Goal: Task Accomplishment & Management: Use online tool/utility

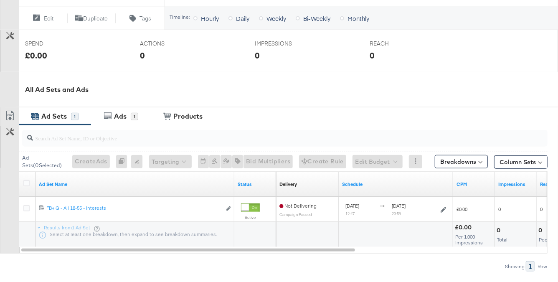
scroll to position [355, 0]
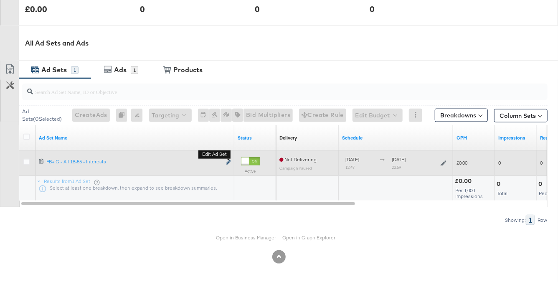
click at [228, 163] on icon "link" at bounding box center [228, 162] width 4 height 5
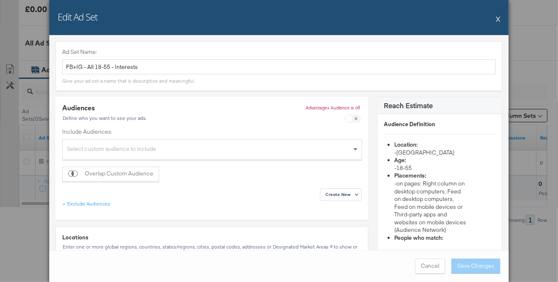
scroll to position [353, 0]
click at [499, 20] on button "X" at bounding box center [498, 18] width 5 height 17
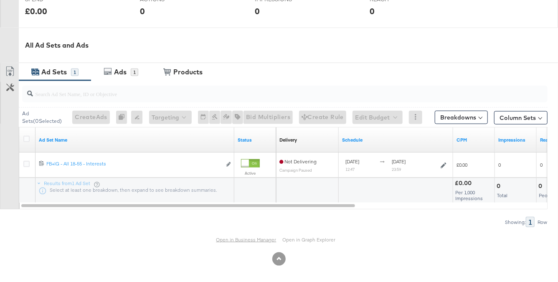
click at [255, 238] on link "Open in Business Manager" at bounding box center [246, 239] width 60 height 6
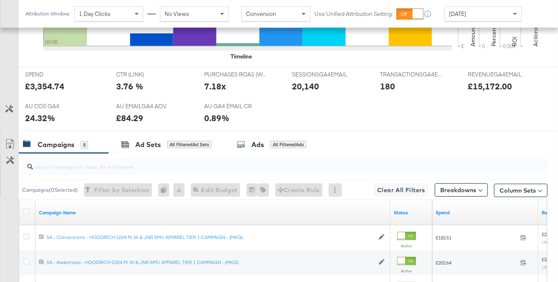
scroll to position [481, 0]
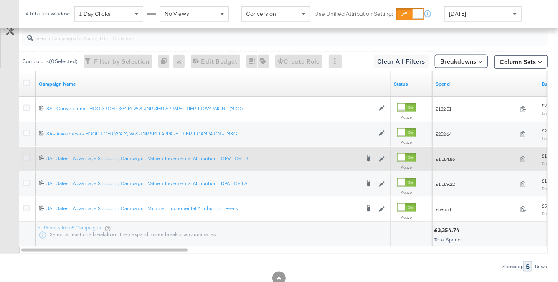
click at [25, 155] on icon at bounding box center [26, 158] width 6 height 6
click at [0, 0] on input "checkbox" at bounding box center [0, 0] width 0 height 0
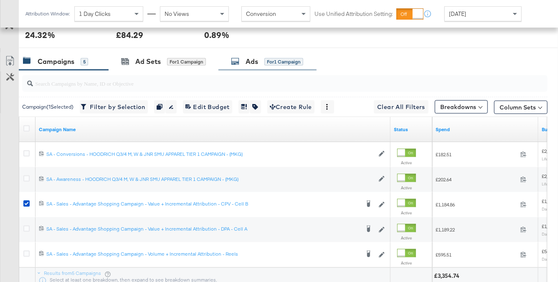
click at [290, 61] on div "for 1 Campaign" at bounding box center [283, 62] width 39 height 8
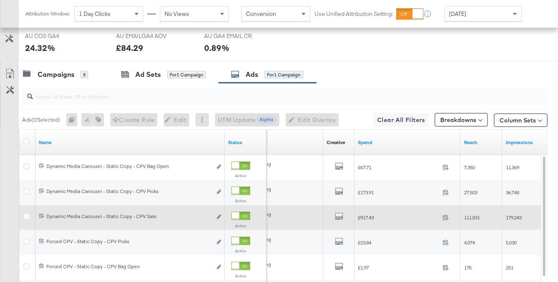
scroll to position [394, 0]
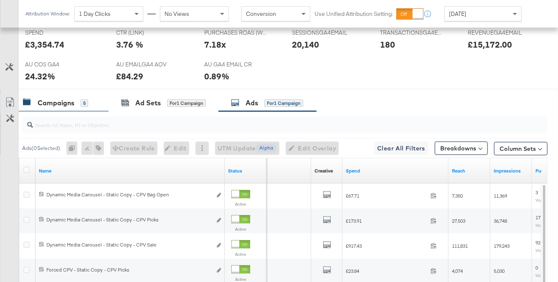
click at [77, 107] on div "Campaigns 5" at bounding box center [64, 103] width 90 height 18
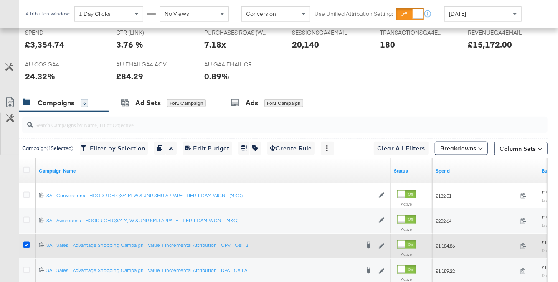
click at [26, 246] on icon at bounding box center [26, 245] width 6 height 6
click at [0, 0] on input "checkbox" at bounding box center [0, 0] width 0 height 0
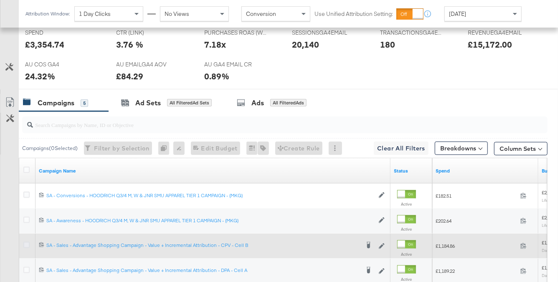
click at [26, 246] on icon at bounding box center [26, 245] width 6 height 6
click at [0, 0] on input "checkbox" at bounding box center [0, 0] width 0 height 0
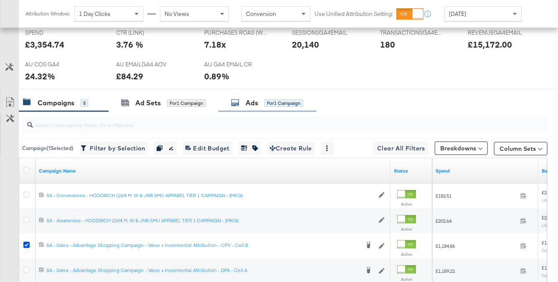
click at [260, 101] on div "Ads for 1 Campaign" at bounding box center [267, 103] width 72 height 10
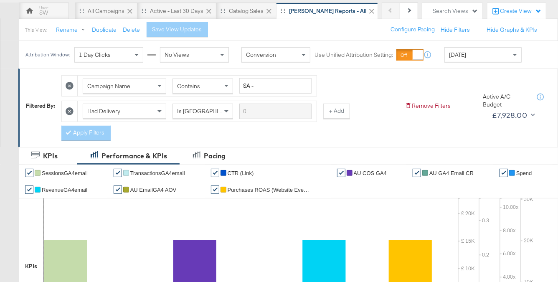
scroll to position [0, 0]
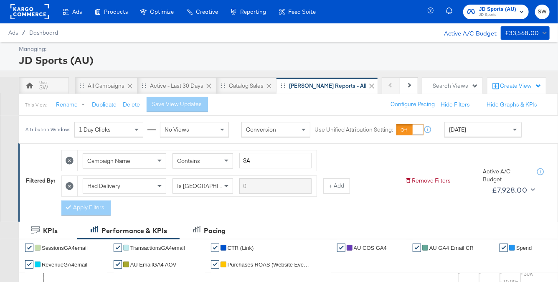
click at [500, 9] on span "JD Sports (AU)" at bounding box center [497, 9] width 37 height 9
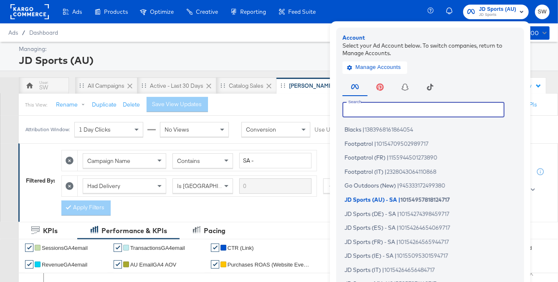
click at [438, 111] on input "text" at bounding box center [424, 109] width 162 height 15
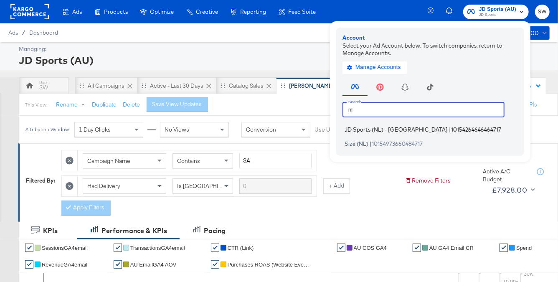
type input "nl"
click at [451, 129] on span "10154264646464717" at bounding box center [476, 129] width 50 height 7
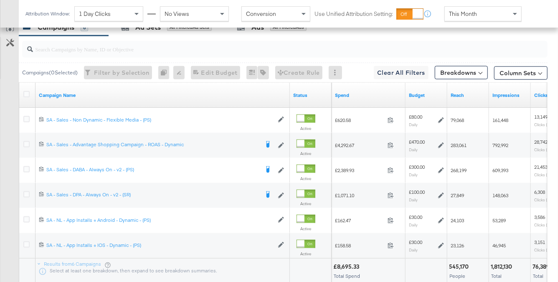
scroll to position [470, 0]
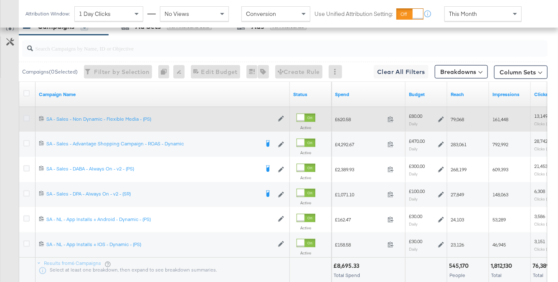
click at [29, 115] on label at bounding box center [26, 118] width 6 height 6
click at [0, 0] on input "checkbox" at bounding box center [0, 0] width 0 height 0
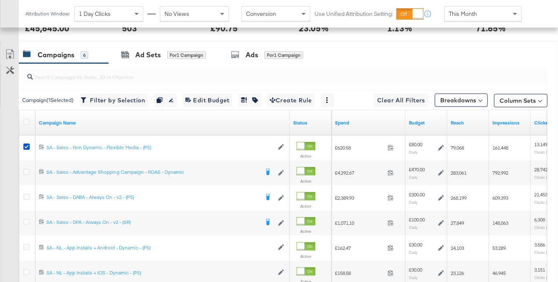
scroll to position [399, 0]
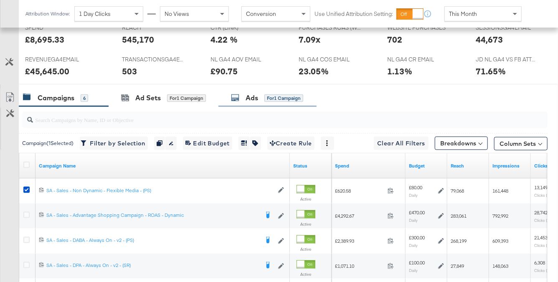
click at [241, 98] on div "Ads for 1 Campaign" at bounding box center [267, 98] width 72 height 10
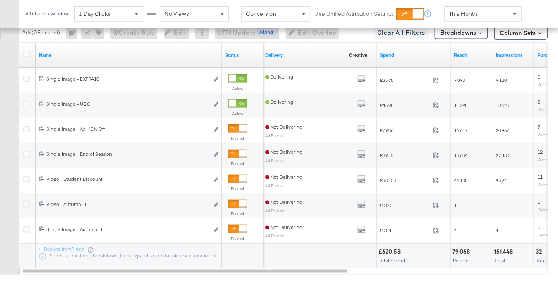
scroll to position [506, 0]
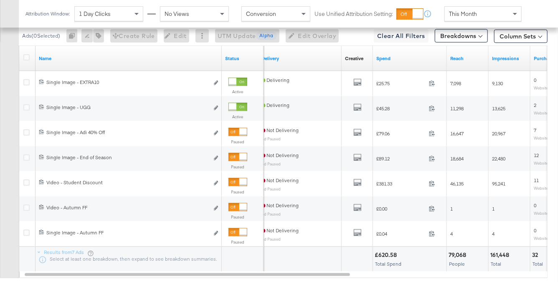
click at [480, 19] on div "This Month" at bounding box center [483, 14] width 76 height 14
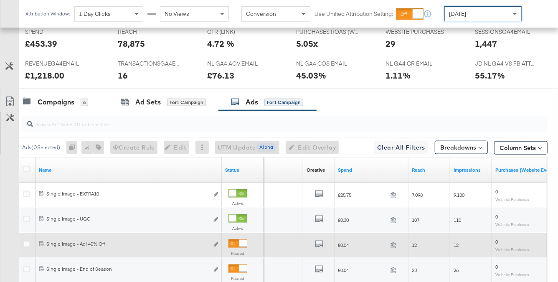
scroll to position [467, 0]
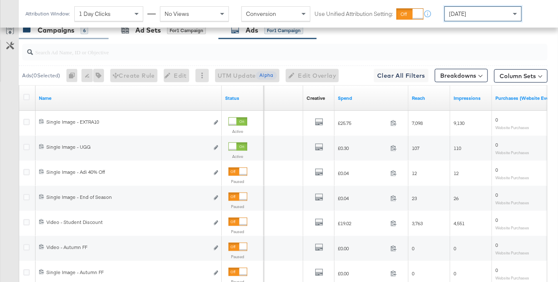
click at [81, 35] on div "Campaigns 6" at bounding box center [64, 30] width 90 height 18
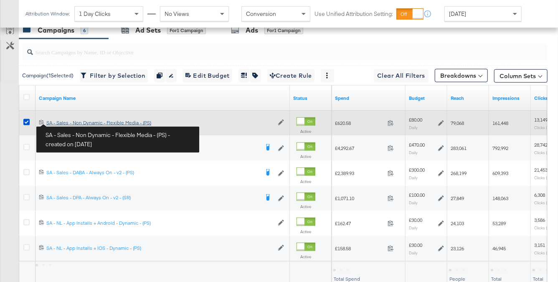
click at [68, 123] on div "SA - Sales - Non Dynamic - Flexible Media - (PS) SA - Sales - Non Dynamic - Fle…" at bounding box center [159, 122] width 227 height 7
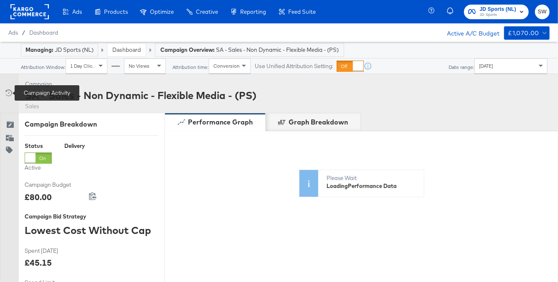
click at [12, 96] on div "Campaign Activity" at bounding box center [10, 93] width 12 height 8
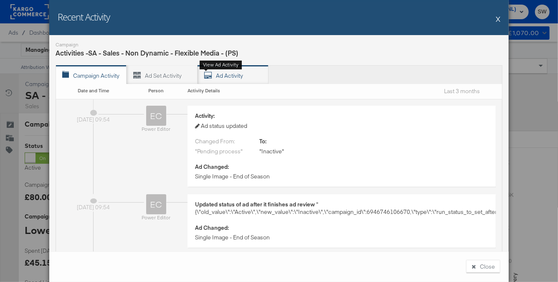
click at [232, 75] on div "Ad Activity View ad activity" at bounding box center [233, 74] width 71 height 19
click at [500, 19] on button "X" at bounding box center [498, 18] width 5 height 17
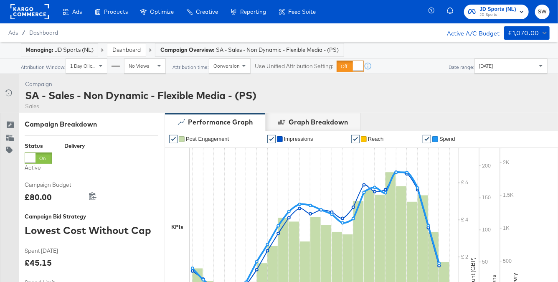
scroll to position [381, 0]
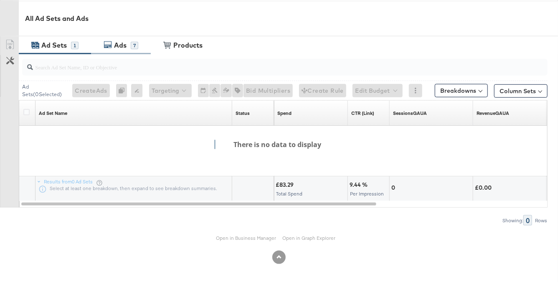
click at [132, 43] on div "7" at bounding box center [135, 46] width 8 height 8
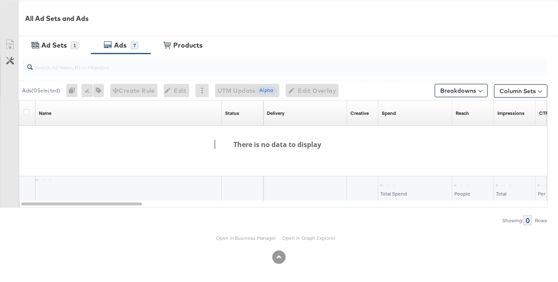
scroll to position [0, 0]
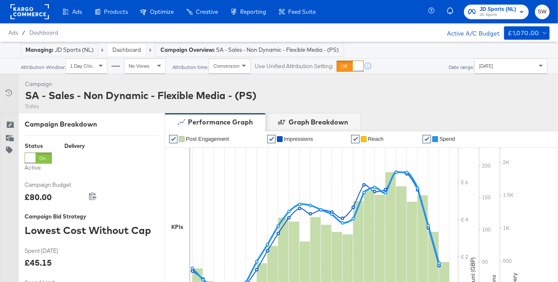
click at [138, 49] on link "Dashboard" at bounding box center [126, 50] width 28 height 8
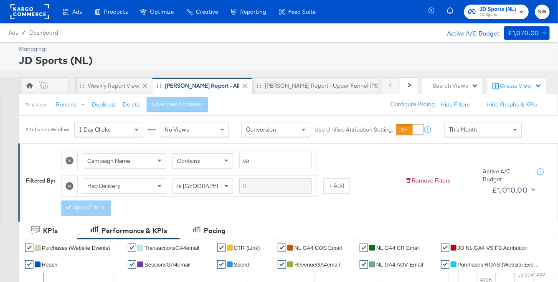
click at [487, 10] on span "JD Sports (NL)" at bounding box center [498, 9] width 37 height 9
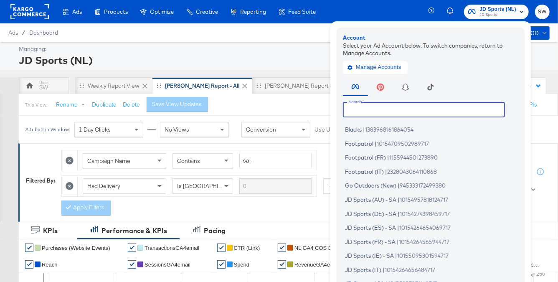
click at [408, 106] on input "text" at bounding box center [424, 109] width 162 height 15
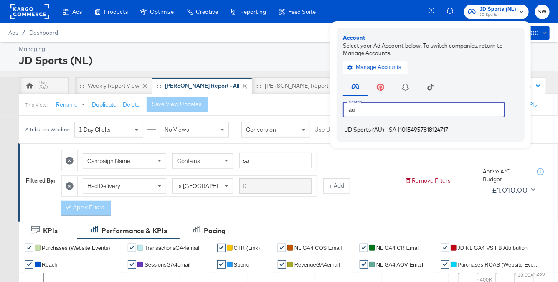
type input "au"
click at [420, 129] on span "10154957818124717" at bounding box center [424, 129] width 48 height 7
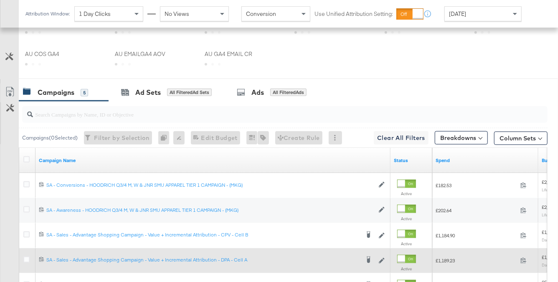
scroll to position [486, 0]
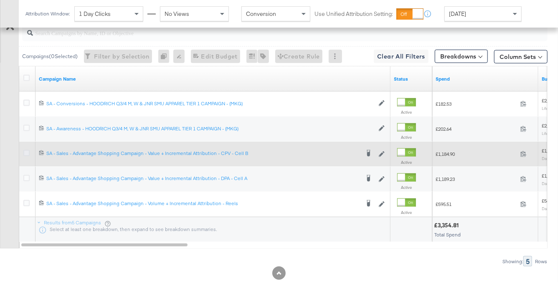
click at [26, 150] on icon at bounding box center [26, 153] width 6 height 6
click at [0, 0] on input "checkbox" at bounding box center [0, 0] width 0 height 0
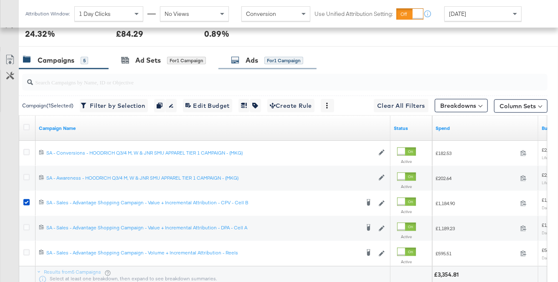
click at [277, 62] on div "for 1 Campaign" at bounding box center [283, 61] width 39 height 8
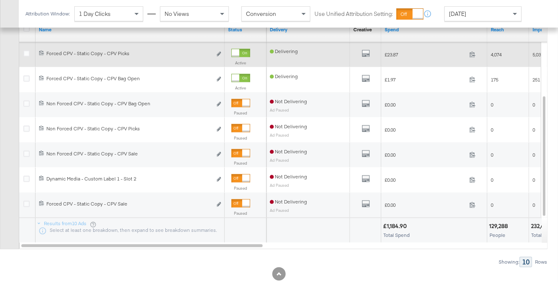
scroll to position [556, 0]
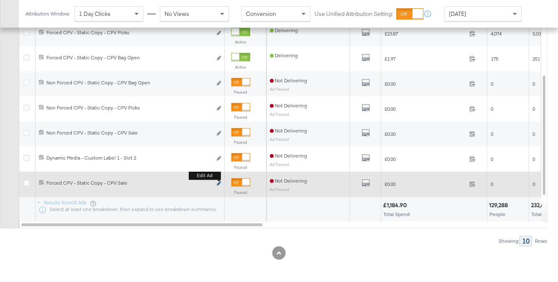
click at [219, 183] on icon "link" at bounding box center [219, 183] width 4 height 5
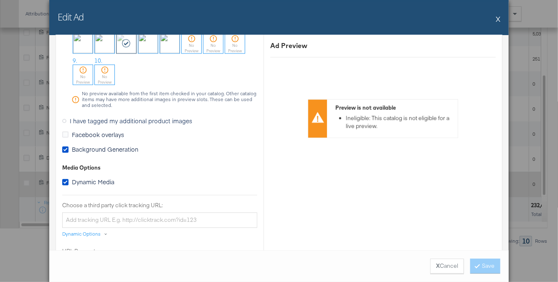
scroll to position [822, 0]
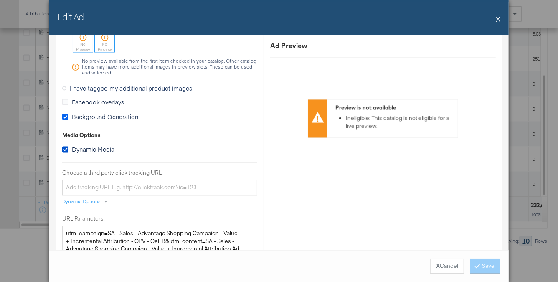
click at [66, 116] on icon at bounding box center [65, 117] width 6 height 6
click at [0, 0] on input "Background Generation" at bounding box center [0, 0] width 0 height 0
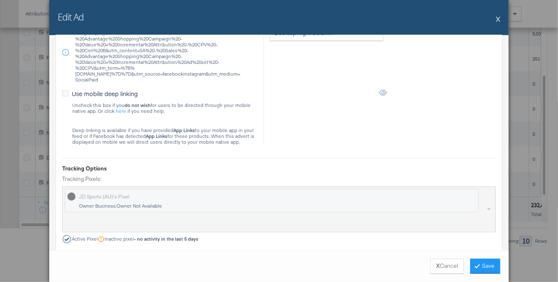
scroll to position [1116, 0]
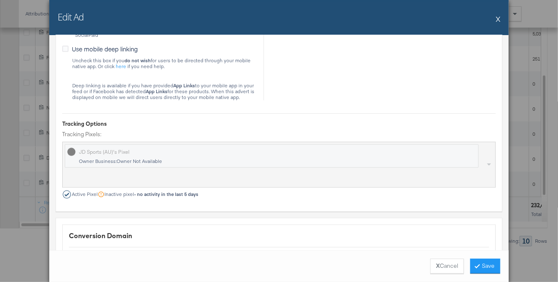
click at [499, 20] on button "X" at bounding box center [498, 18] width 5 height 17
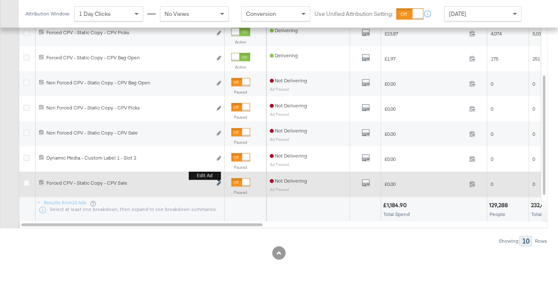
click at [220, 183] on icon "link" at bounding box center [219, 183] width 4 height 5
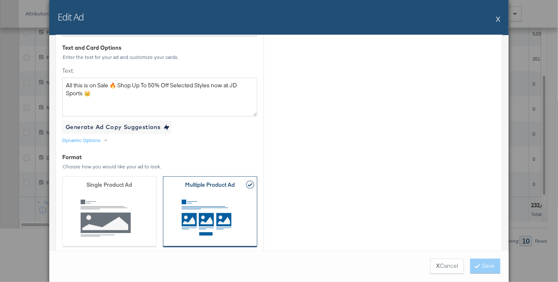
scroll to position [210, 0]
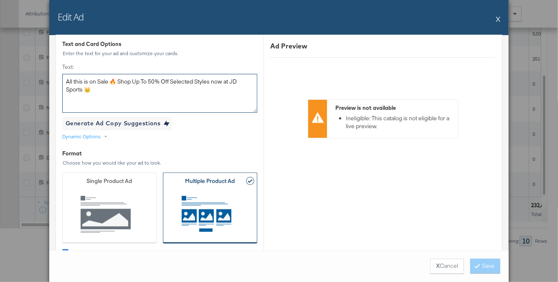
click at [127, 90] on textarea "All this is on Sale 🔥 Shop Up To 50% Off Selected Styles now at JD Sports 👑" at bounding box center [159, 93] width 195 height 38
paste textarea "EXTRA 20% OFF SALE CLOTHING 🚨 Shop Online Now & In Store Now 📲 *Selected items.…"
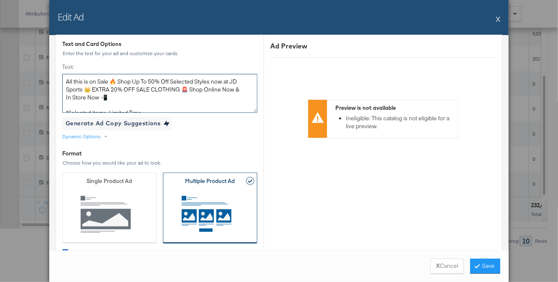
scroll to position [4, 0]
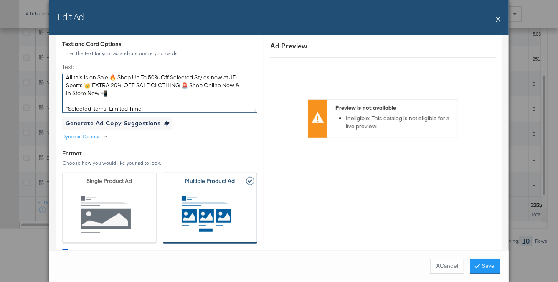
click at [91, 85] on textarea "All this is on Sale 🔥 Shop Up To 50% Off Selected Styles now at JD Sports 👑 EXT…" at bounding box center [159, 93] width 195 height 38
click at [114, 86] on textarea "All this is on Sale 🔥 Shop Up To 50% Off Selected Styles now at JD Sports 👑 + E…" at bounding box center [159, 93] width 195 height 38
click at [132, 85] on textarea "All this is on Sale 🔥 Shop Up To 50% Off Selected Styles now at JD Sports 👑 + E…" at bounding box center [159, 93] width 195 height 38
click at [146, 85] on textarea "All this is on Sale 🔥 Shop Up To 50% Off Selected Styles now at JD Sports 👑 + E…" at bounding box center [159, 93] width 195 height 38
click at [173, 84] on textarea "All this is on Sale 🔥 Shop Up To 50% Off Selected Styles now at JD Sports 👑 + E…" at bounding box center [159, 93] width 195 height 38
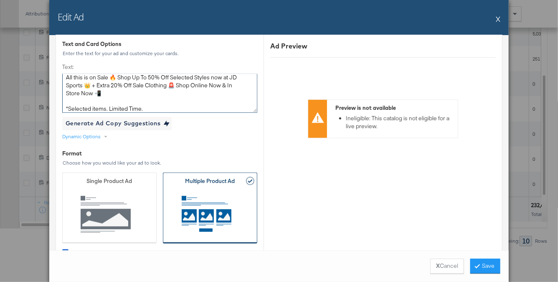
drag, startPoint x: 123, startPoint y: 104, endPoint x: 98, endPoint y: 97, distance: 25.6
click at [98, 97] on textarea "All this is on Sale 🔥 Shop Up To 50% Off Selected Styles now at JD Sports 👑 + E…" at bounding box center [159, 93] width 195 height 38
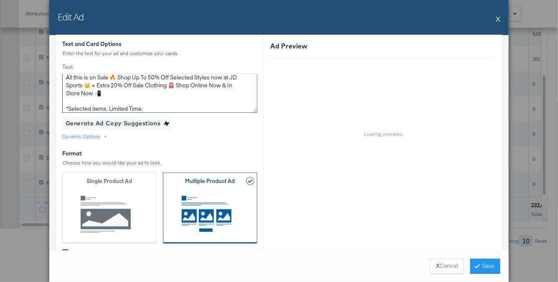
click at [116, 98] on textarea "All this is on Sale 🔥 Shop Up To 50% Off Selected Styles now at JD Sports 👑 + E…" at bounding box center [159, 93] width 195 height 38
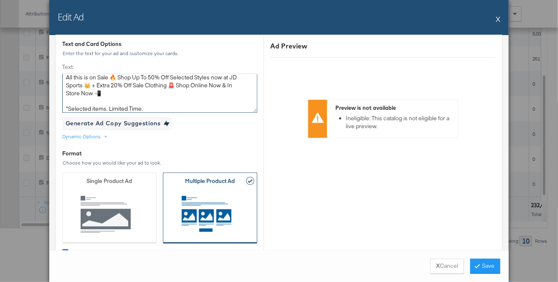
drag, startPoint x: 90, startPoint y: 102, endPoint x: 69, endPoint y: 91, distance: 24.3
click at [69, 91] on textarea "All this is on Sale 🔥 Shop Up To 50% Off Selected Styles now at JD Sports 👑 + E…" at bounding box center [159, 93] width 195 height 38
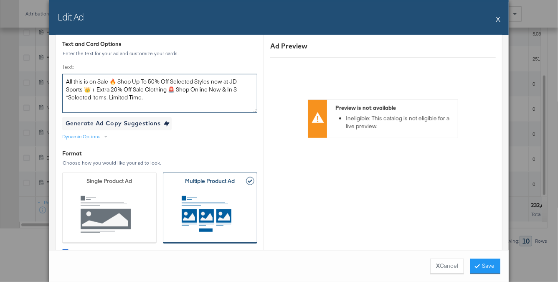
scroll to position [0, 0]
click at [64, 98] on textarea "All this is on Sale 🔥 Shop Up To 50% Off Selected Styles now at JD Sports 👑 + E…" at bounding box center [159, 93] width 195 height 38
drag, startPoint x: 209, startPoint y: 83, endPoint x: 169, endPoint y: 82, distance: 40.5
click at [169, 82] on textarea "All this is on Sale 🔥 Shop Up To 50% Off Selected Styles now at JD Sports 👑 + E…" at bounding box center [159, 93] width 195 height 38
click at [173, 81] on textarea "All this is on Sale 🔥 Shop Up To 50% Off now at JD Sports 👑 + Extra 20% Off Sal…" at bounding box center [159, 93] width 195 height 38
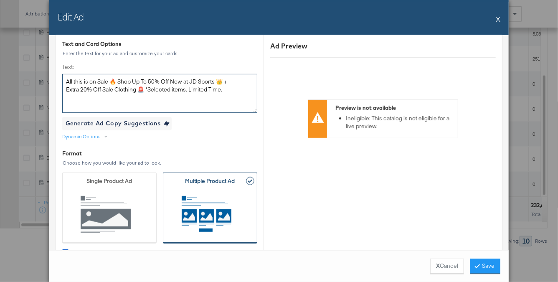
drag, startPoint x: 229, startPoint y: 91, endPoint x: 61, endPoint y: 80, distance: 167.9
type textarea "All this is on Sale 🔥 Shop Up To 50% Off Now at JD Sports 👑 + Extra 20% Off Sal…"
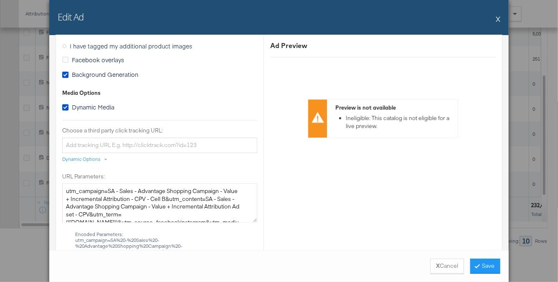
scroll to position [860, 0]
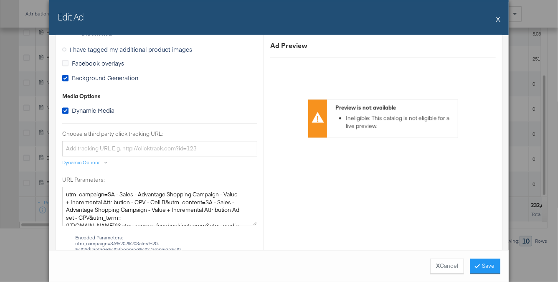
click at [498, 18] on button "X" at bounding box center [498, 18] width 5 height 17
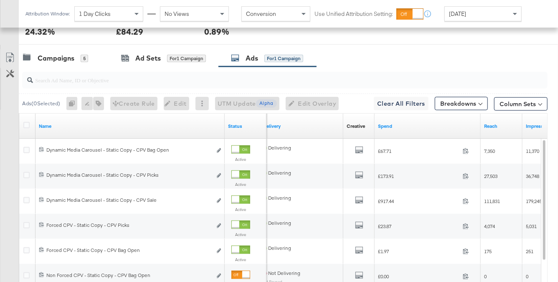
scroll to position [381, 0]
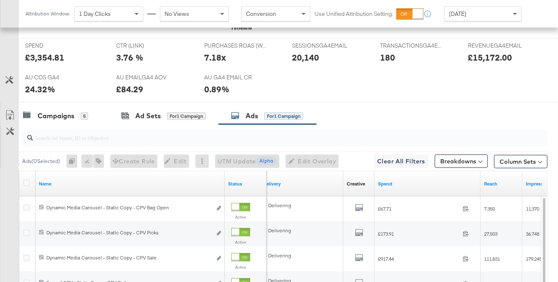
click at [66, 124] on div at bounding box center [283, 137] width 529 height 27
click at [63, 117] on div "Campaigns" at bounding box center [56, 116] width 37 height 10
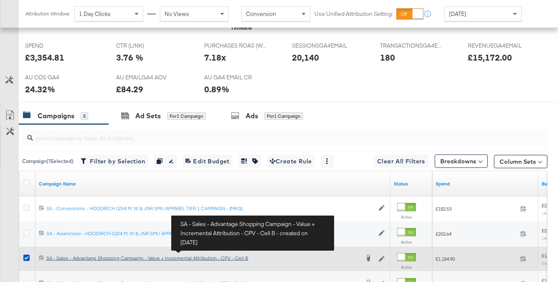
click at [193, 257] on div "SA - Sales - Advantage Shopping Campaign - Value + Incremental Attribution - CP…" at bounding box center [202, 258] width 313 height 7
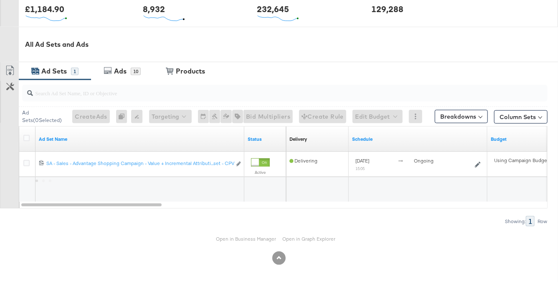
scroll to position [356, 0]
click at [250, 241] on div "Open in Business Manager Open in Graph Explorer" at bounding box center [279, 238] width 558 height 25
click at [250, 237] on link "Open in Business Manager" at bounding box center [246, 238] width 60 height 6
click at [113, 69] on div "Ads" at bounding box center [121, 71] width 19 height 10
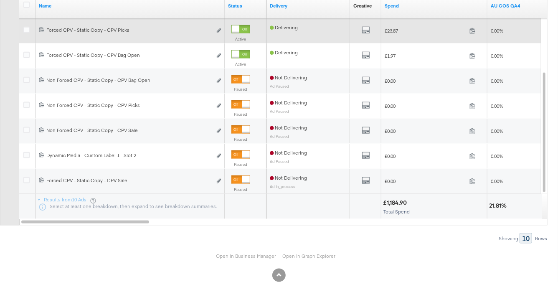
scroll to position [489, 0]
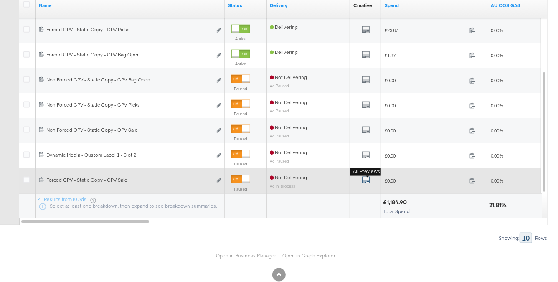
click at [368, 178] on icon "default" at bounding box center [366, 180] width 8 height 8
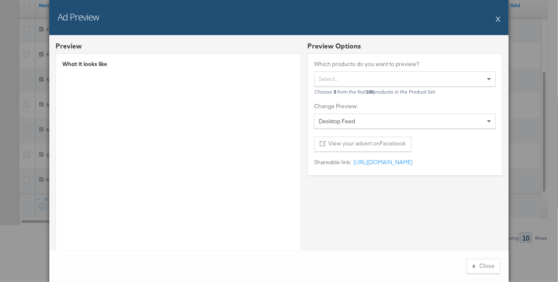
click at [499, 18] on button "X" at bounding box center [498, 18] width 5 height 17
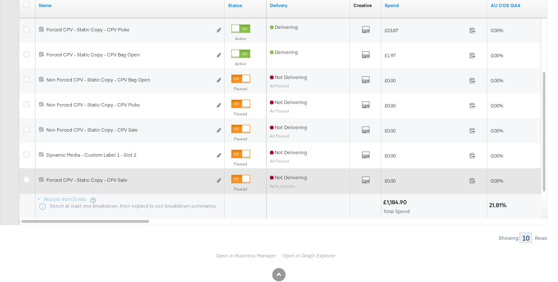
click at [242, 177] on div at bounding box center [246, 179] width 8 height 8
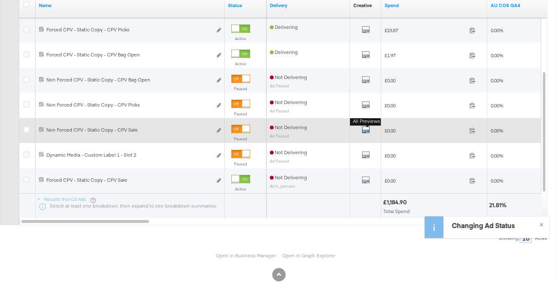
click at [368, 131] on icon "default" at bounding box center [366, 130] width 8 height 8
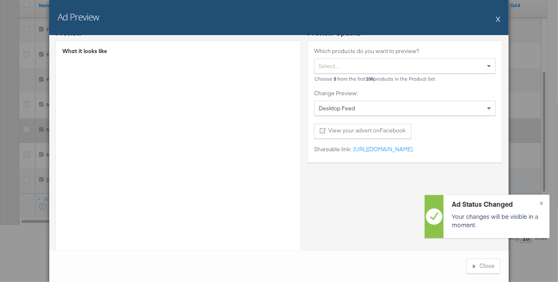
scroll to position [8, 0]
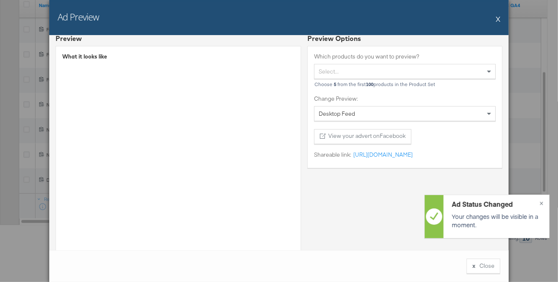
click at [499, 18] on button "X" at bounding box center [498, 18] width 5 height 17
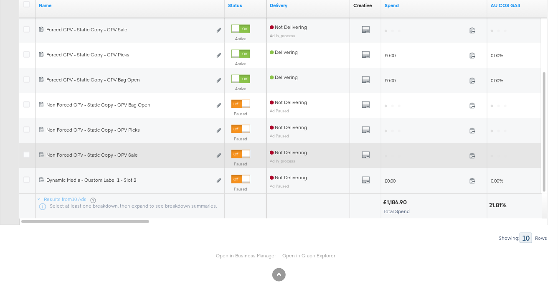
scroll to position [506, 0]
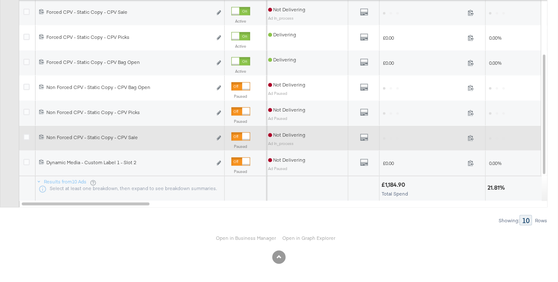
click at [241, 136] on div at bounding box center [240, 136] width 19 height 8
